Goal: Navigation & Orientation: Find specific page/section

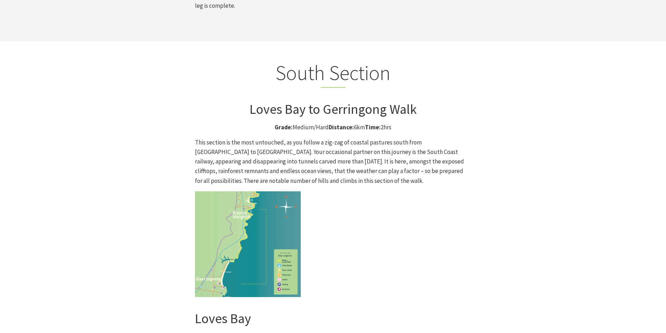
scroll to position [1797, 0]
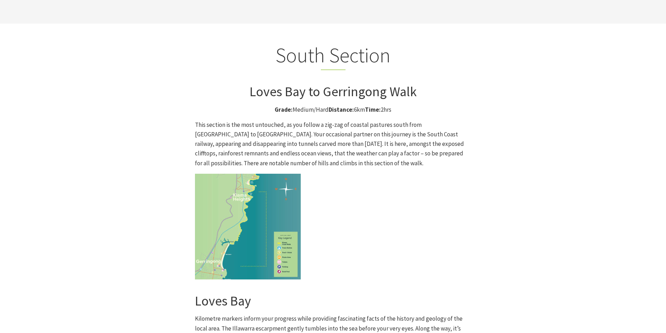
click at [263, 174] on img at bounding box center [248, 227] width 106 height 106
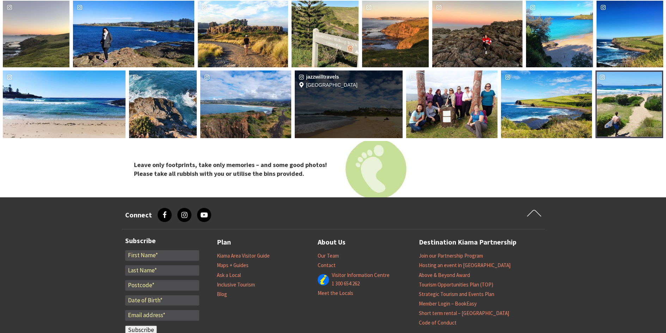
scroll to position [2890, 0]
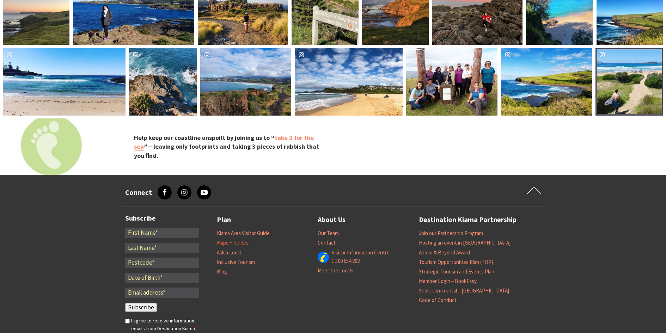
click at [231, 239] on link "Maps + Guides" at bounding box center [233, 242] width 32 height 7
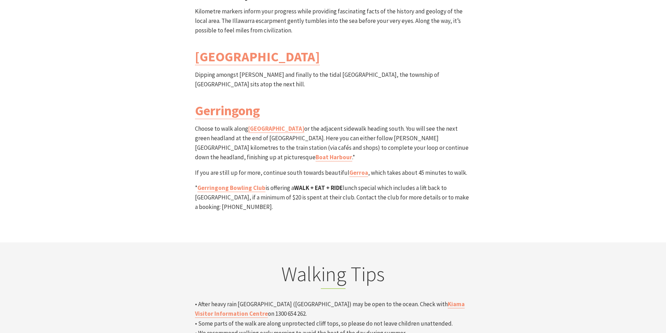
scroll to position [1911, 0]
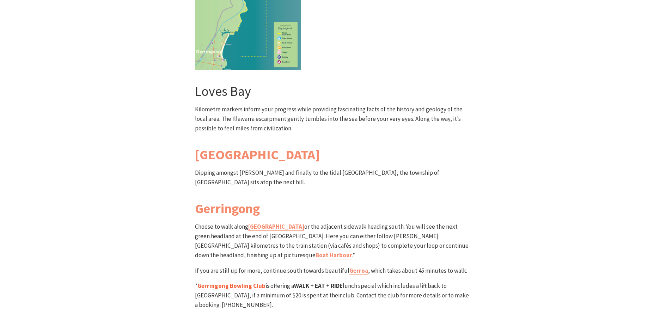
click at [229, 282] on link "Gerringong Bowling Club" at bounding box center [231, 286] width 68 height 8
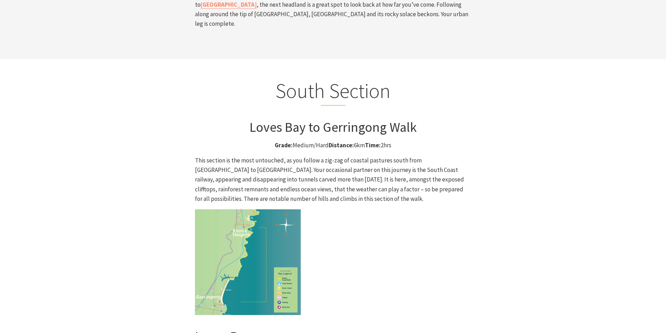
scroll to position [1664, 0]
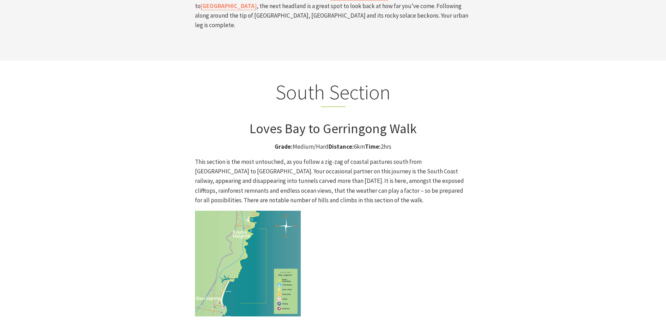
click at [241, 211] on img at bounding box center [248, 264] width 106 height 106
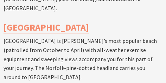
scroll to position [1355, 0]
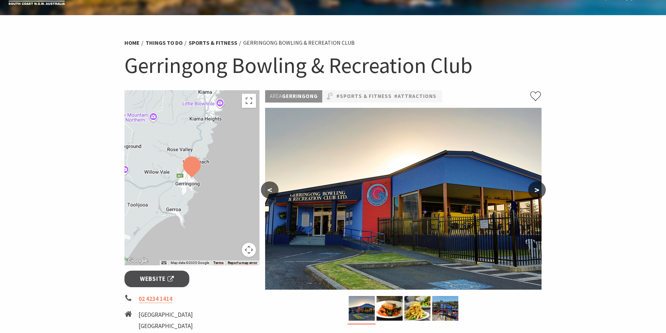
scroll to position [35, 0]
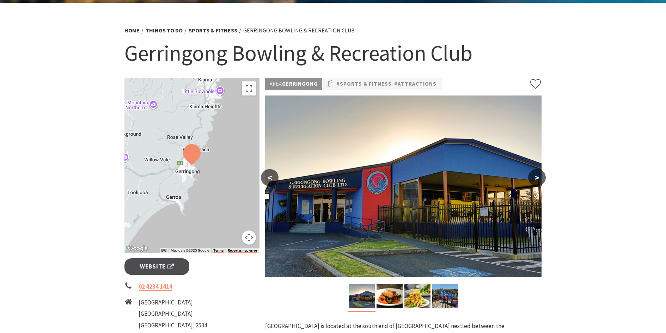
click at [536, 179] on button ">" at bounding box center [537, 177] width 18 height 17
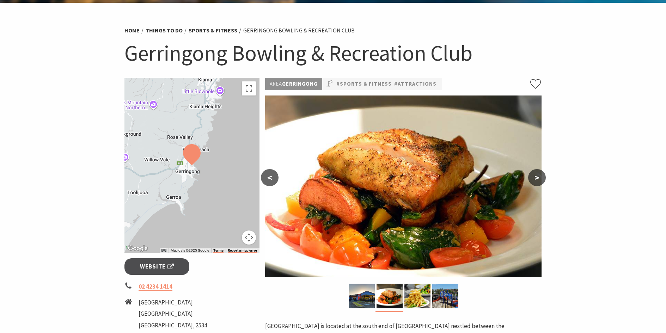
click at [536, 179] on button ">" at bounding box center [537, 177] width 18 height 17
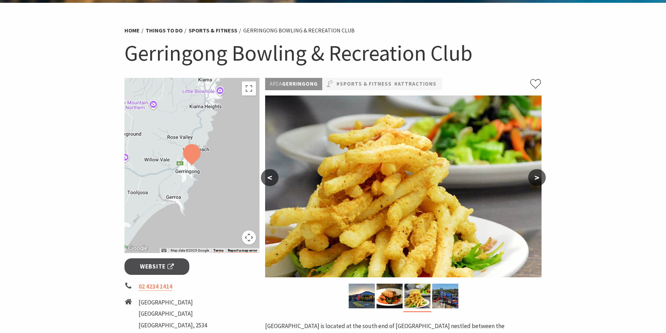
click at [536, 179] on button ">" at bounding box center [537, 177] width 18 height 17
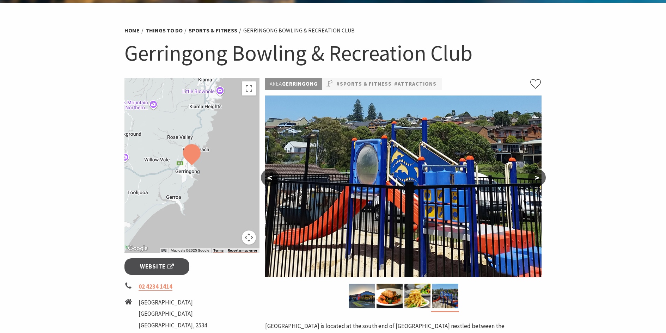
click at [536, 179] on button ">" at bounding box center [537, 177] width 18 height 17
click at [536, 177] on button ">" at bounding box center [537, 177] width 18 height 17
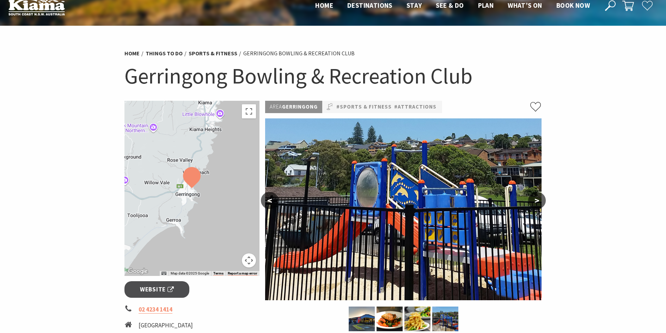
scroll to position [0, 0]
